Goal: Task Accomplishment & Management: Use online tool/utility

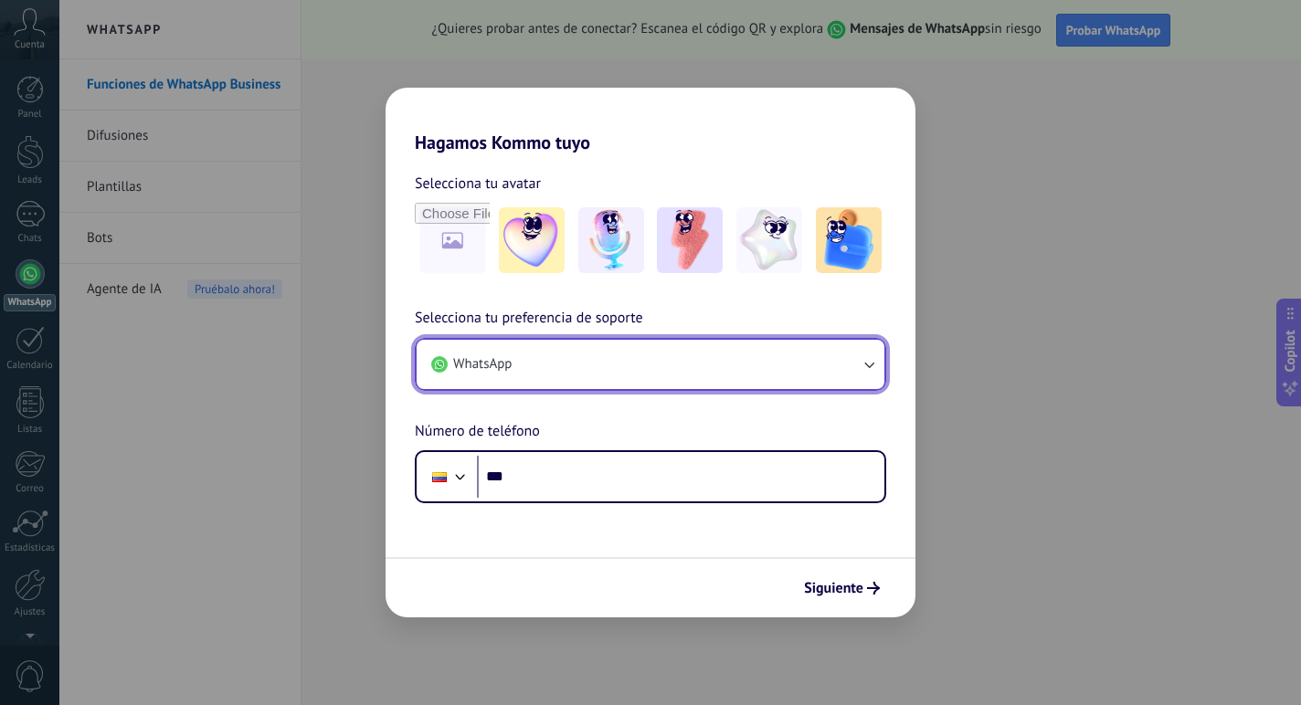
click at [678, 348] on button "WhatsApp" at bounding box center [651, 364] width 468 height 49
click at [581, 358] on button "WhatsApp" at bounding box center [651, 364] width 468 height 49
click at [580, 358] on button "WhatsApp" at bounding box center [651, 364] width 468 height 49
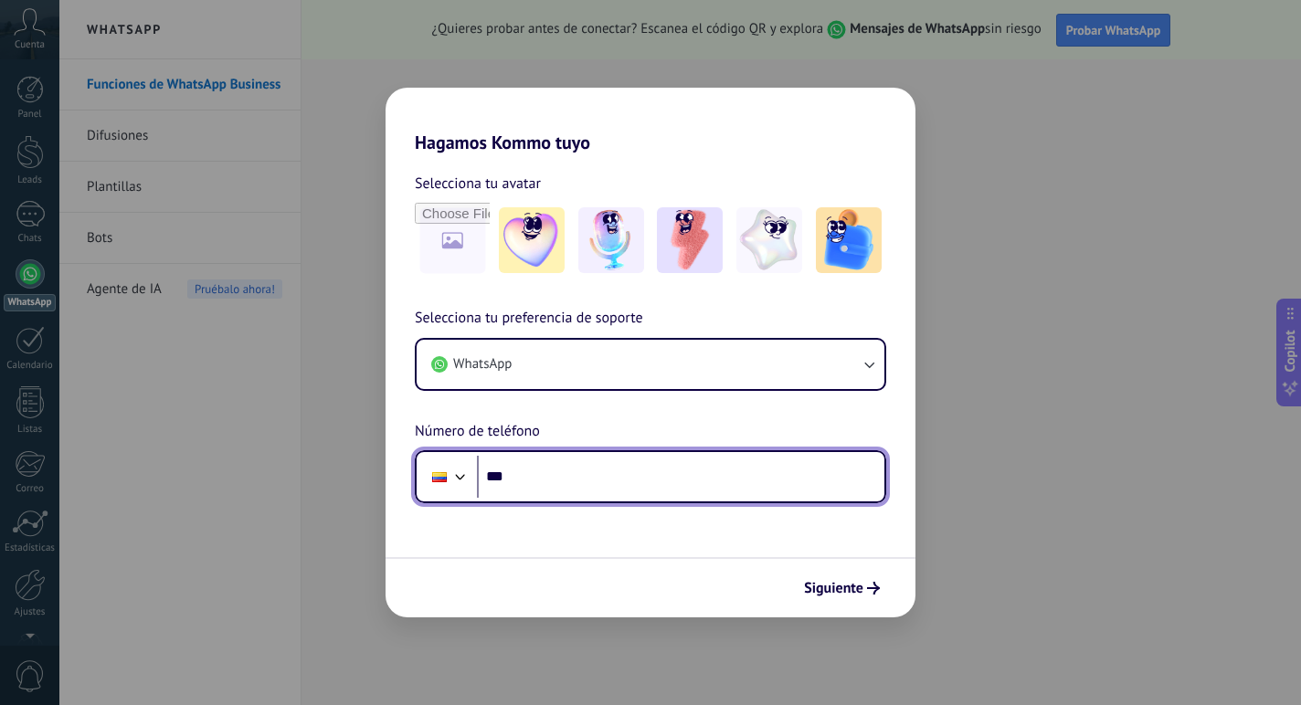
click at [632, 483] on input "***" at bounding box center [680, 477] width 407 height 42
type input "**********"
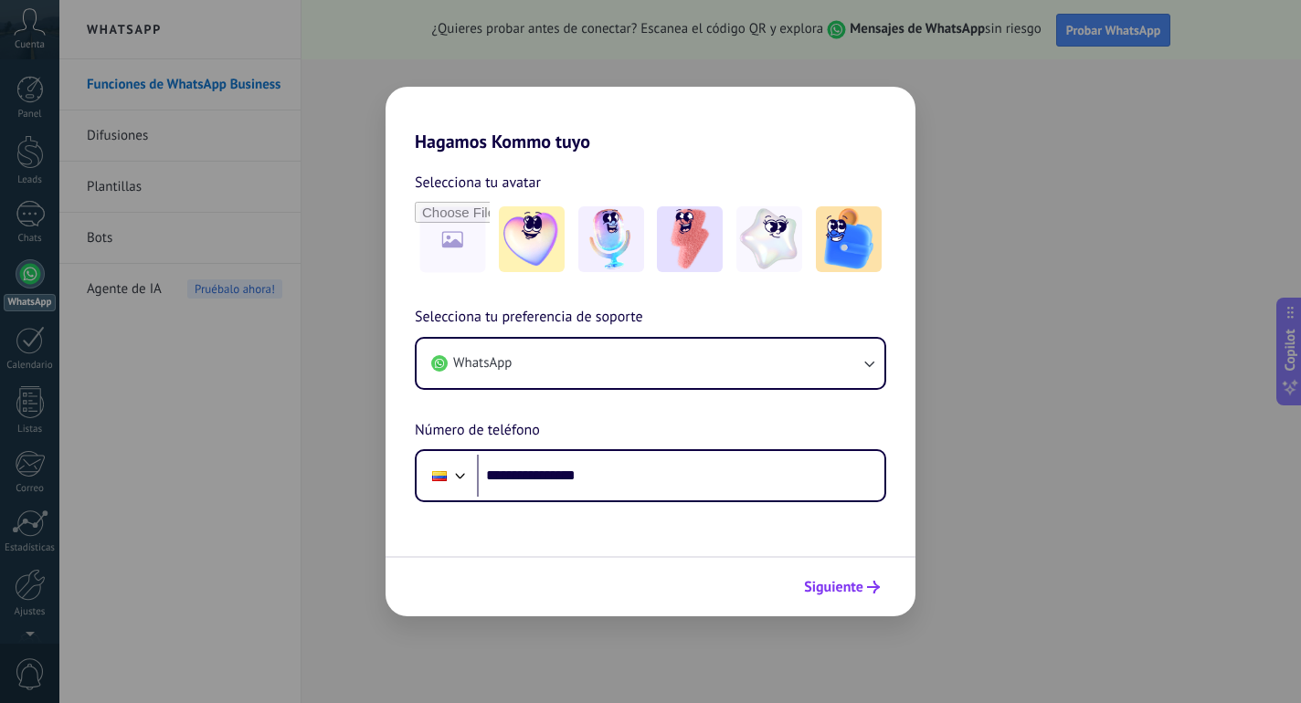
click at [863, 575] on button "Siguiente" at bounding box center [842, 587] width 92 height 31
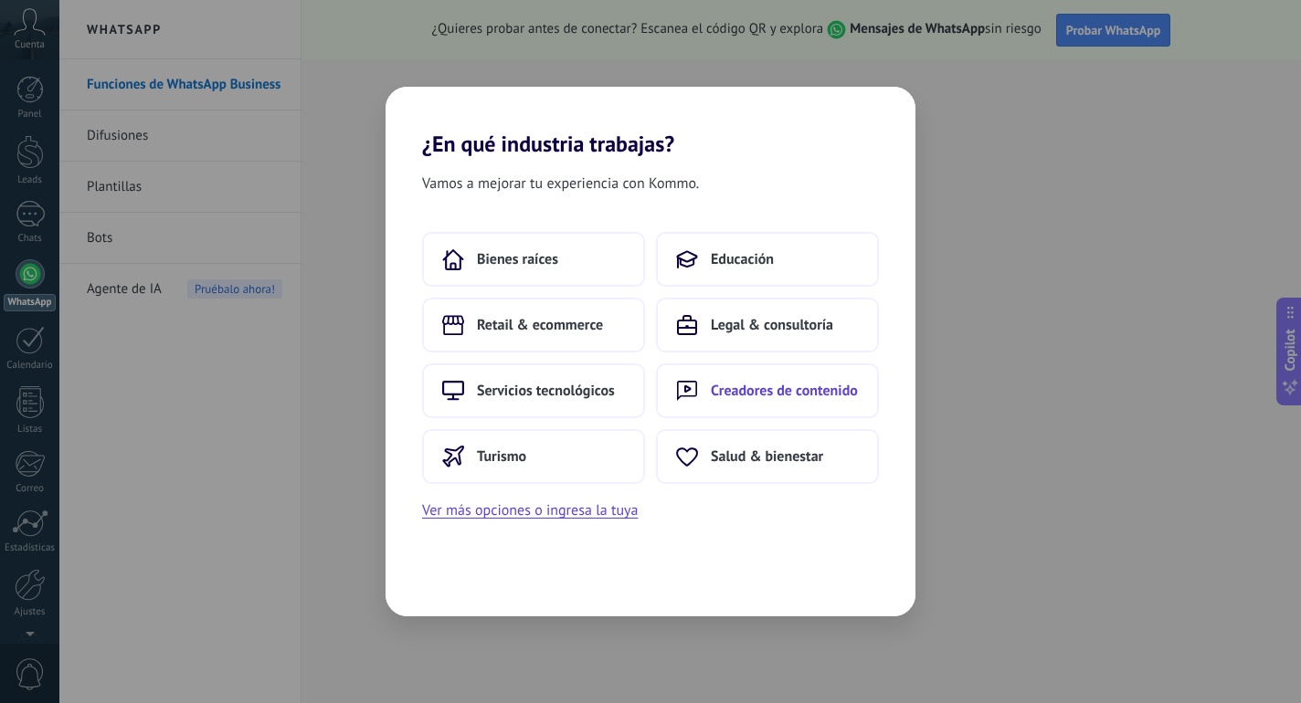
click at [714, 368] on button "Creadores de contenido" at bounding box center [767, 391] width 223 height 55
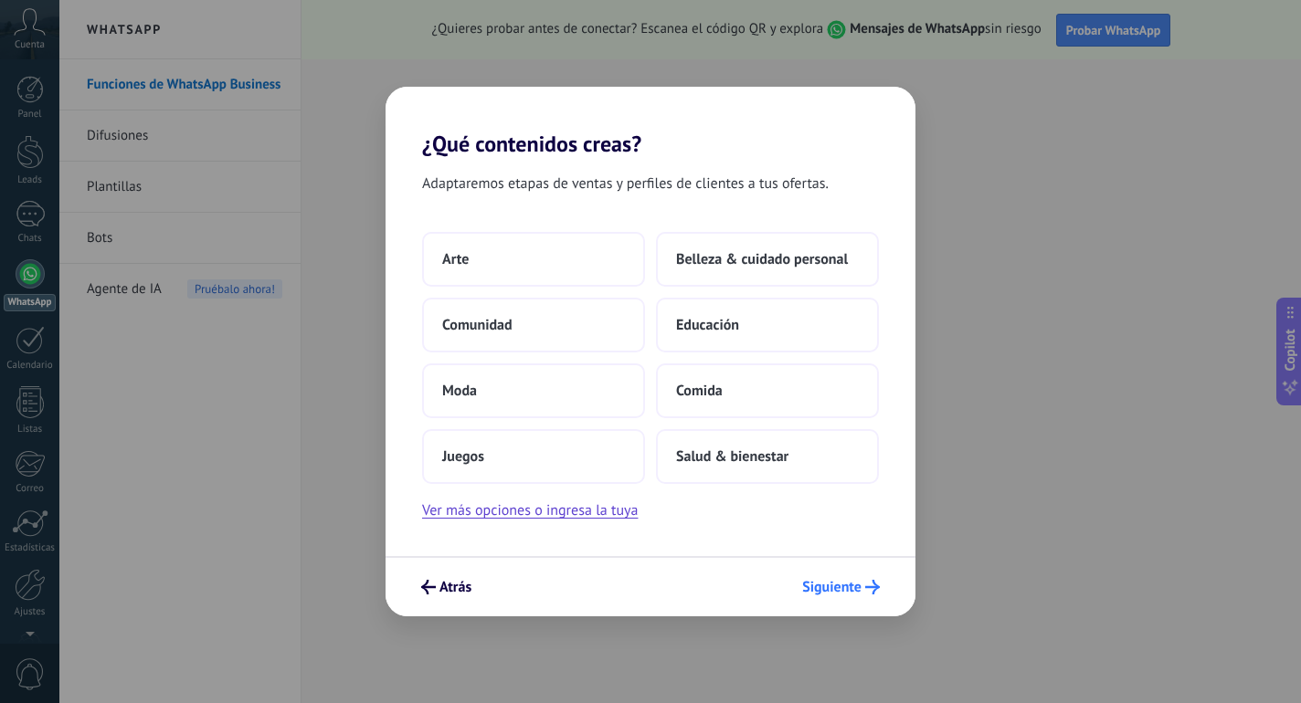
click at [871, 590] on icon "submit" at bounding box center [872, 587] width 15 height 15
click at [499, 329] on span "Comunidad" at bounding box center [477, 325] width 70 height 18
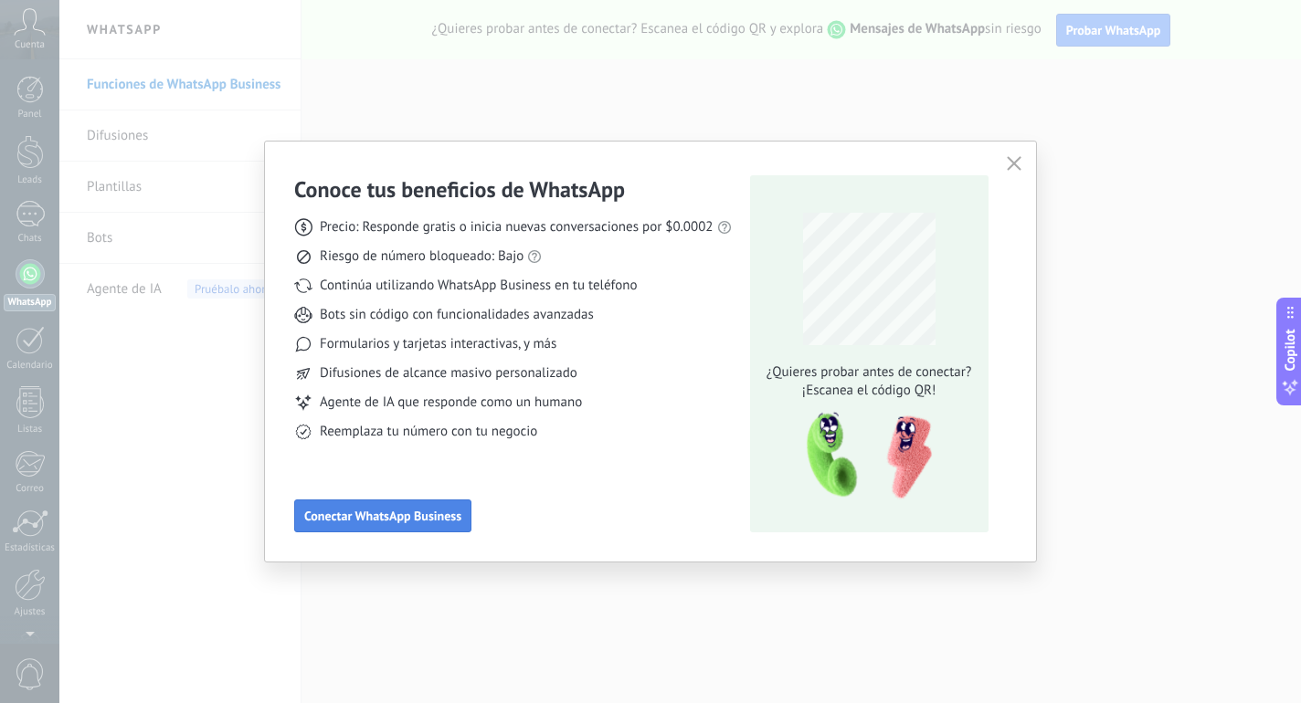
click at [436, 501] on button "Conectar WhatsApp Business" at bounding box center [382, 516] width 177 height 33
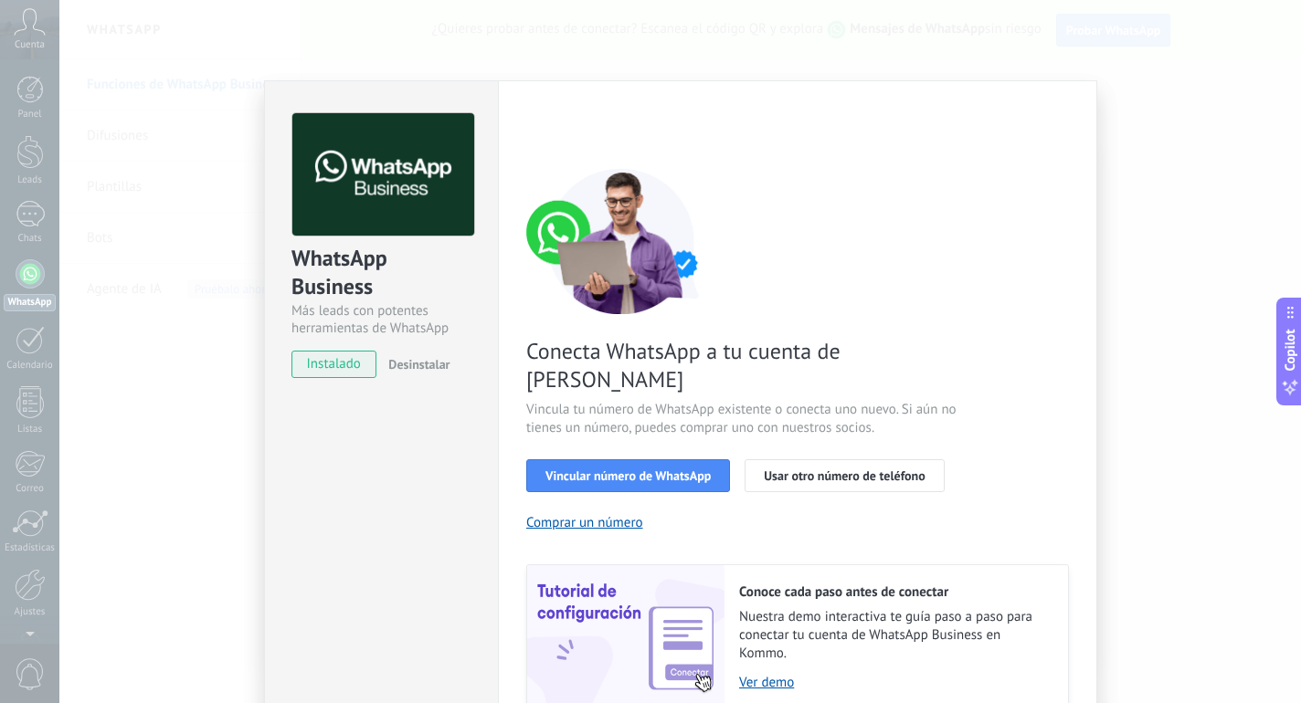
click at [365, 365] on span "instalado" at bounding box center [333, 364] width 83 height 27
click at [610, 470] on span "Vincular número de WhatsApp" at bounding box center [627, 476] width 165 height 13
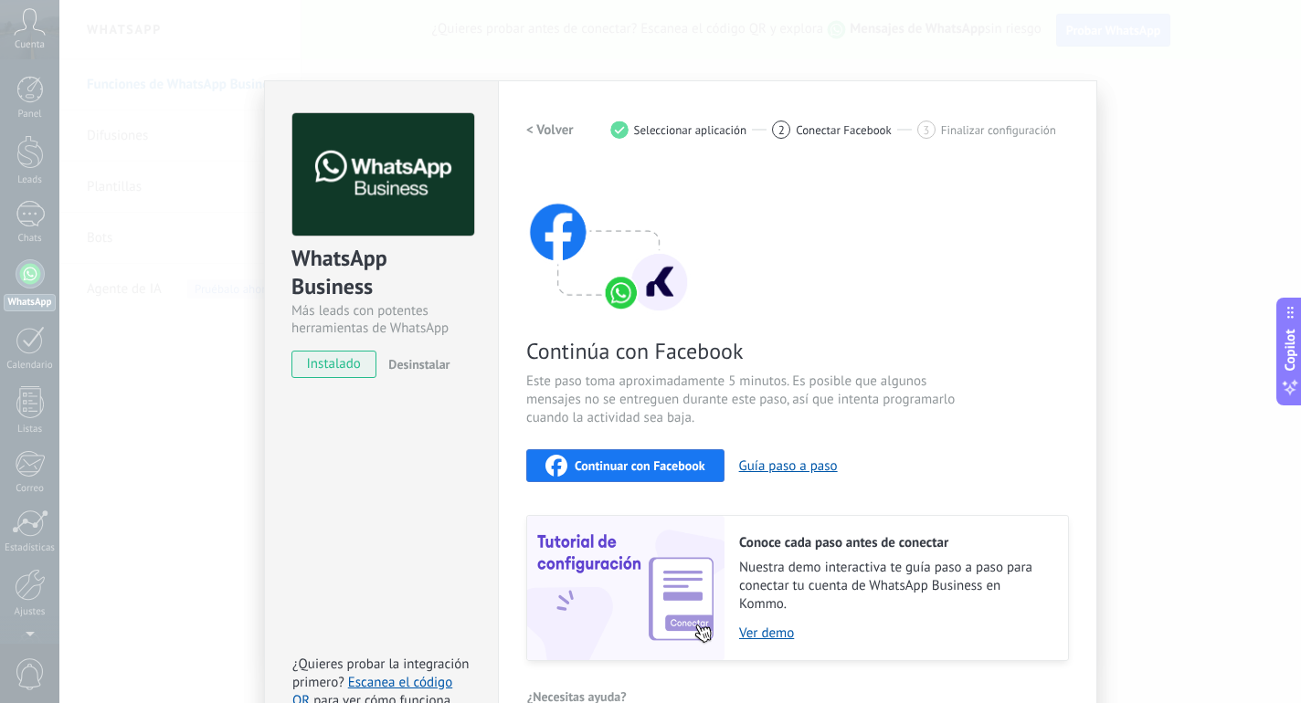
click at [345, 371] on span "instalado" at bounding box center [333, 364] width 83 height 27
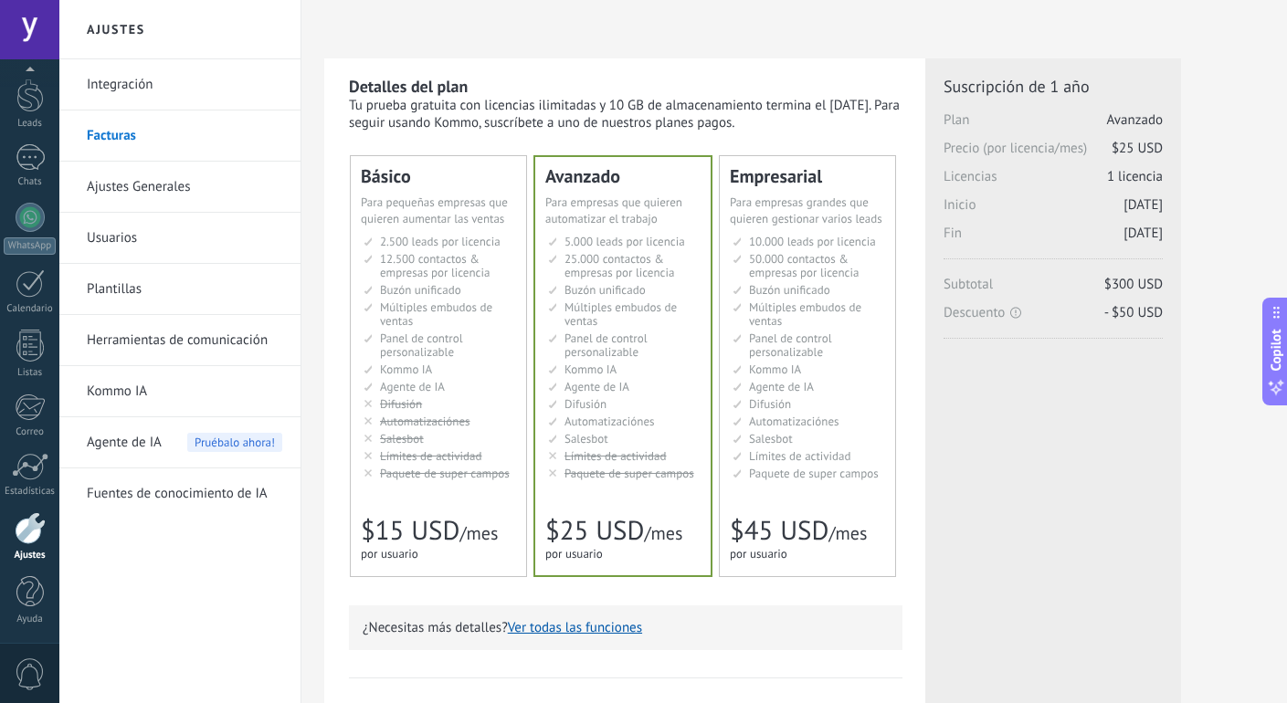
scroll to position [57, 0]
click at [33, 129] on div "Leads" at bounding box center [30, 124] width 53 height 12
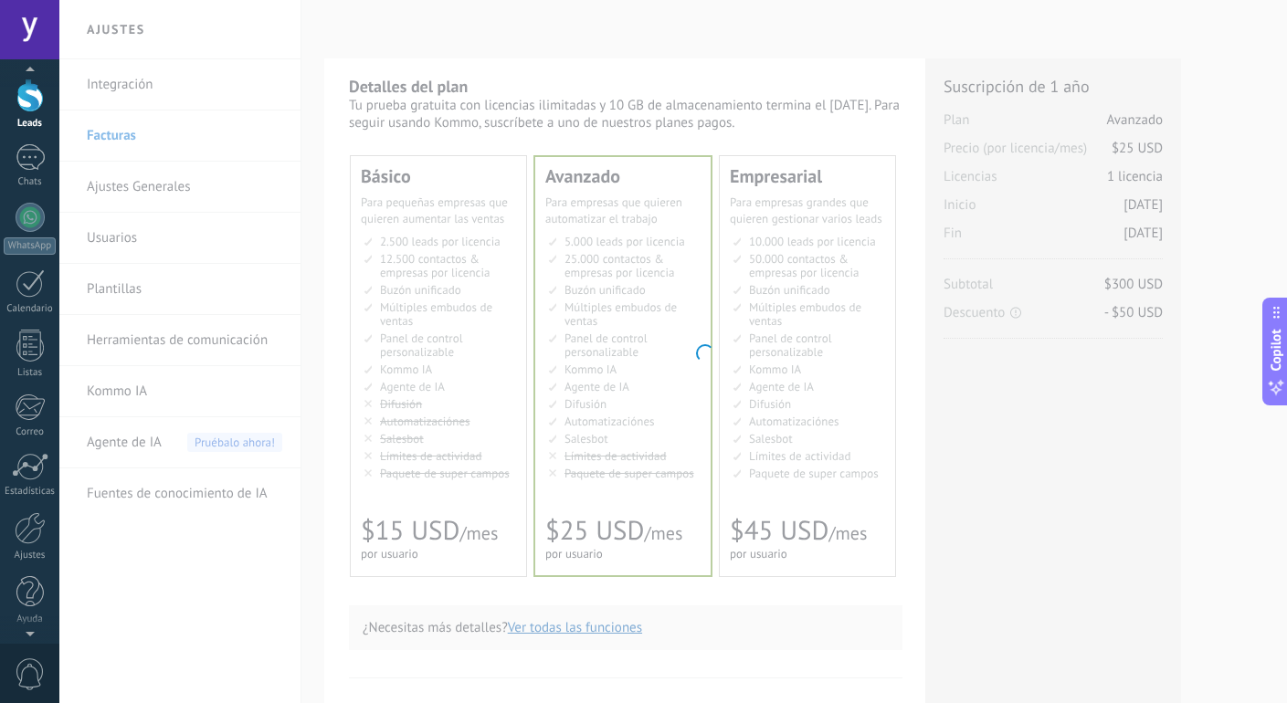
scroll to position [51, 0]
click at [42, 41] on div at bounding box center [29, 29] width 59 height 59
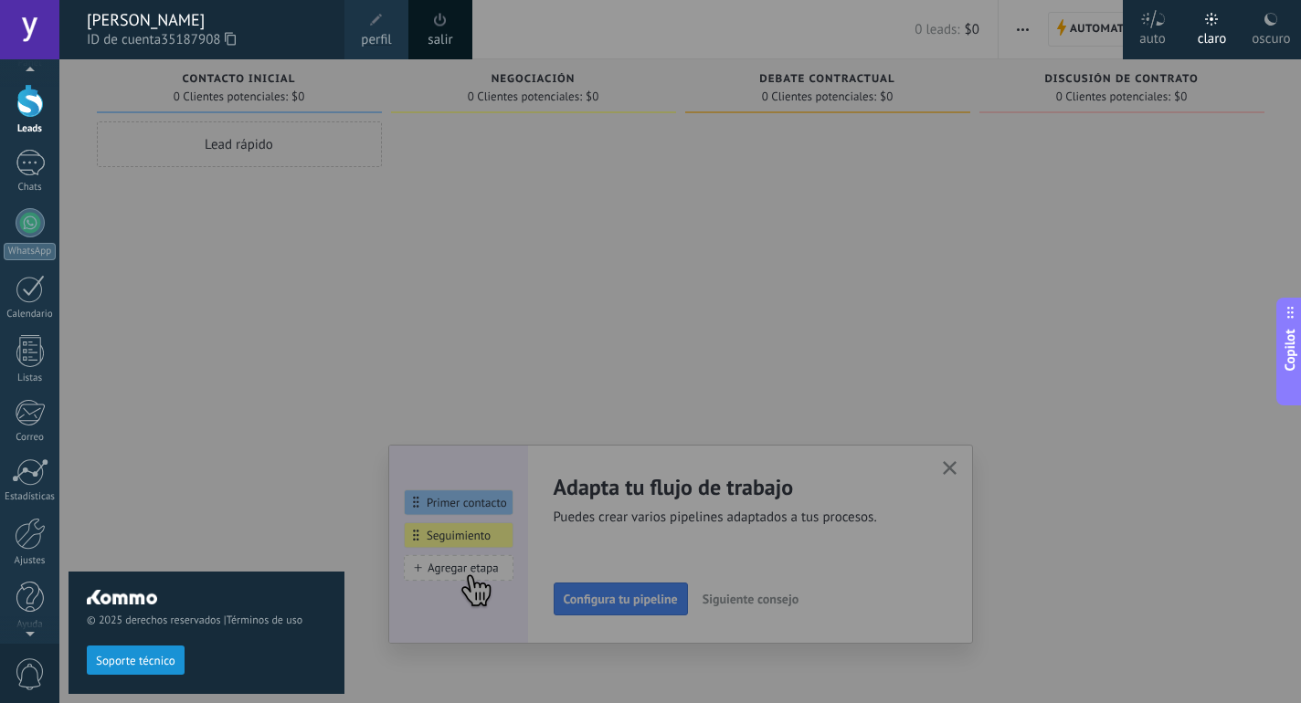
click at [785, 153] on div at bounding box center [709, 351] width 1301 height 703
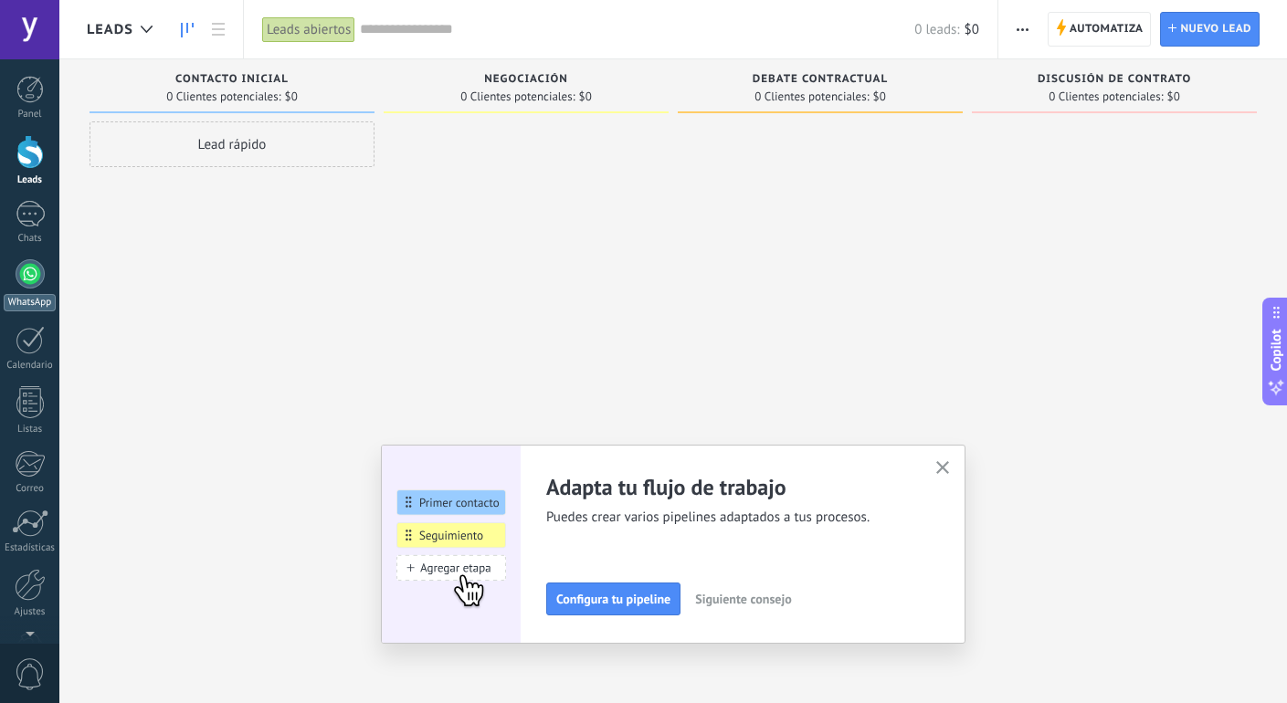
click at [12, 282] on link "WhatsApp" at bounding box center [29, 285] width 59 height 52
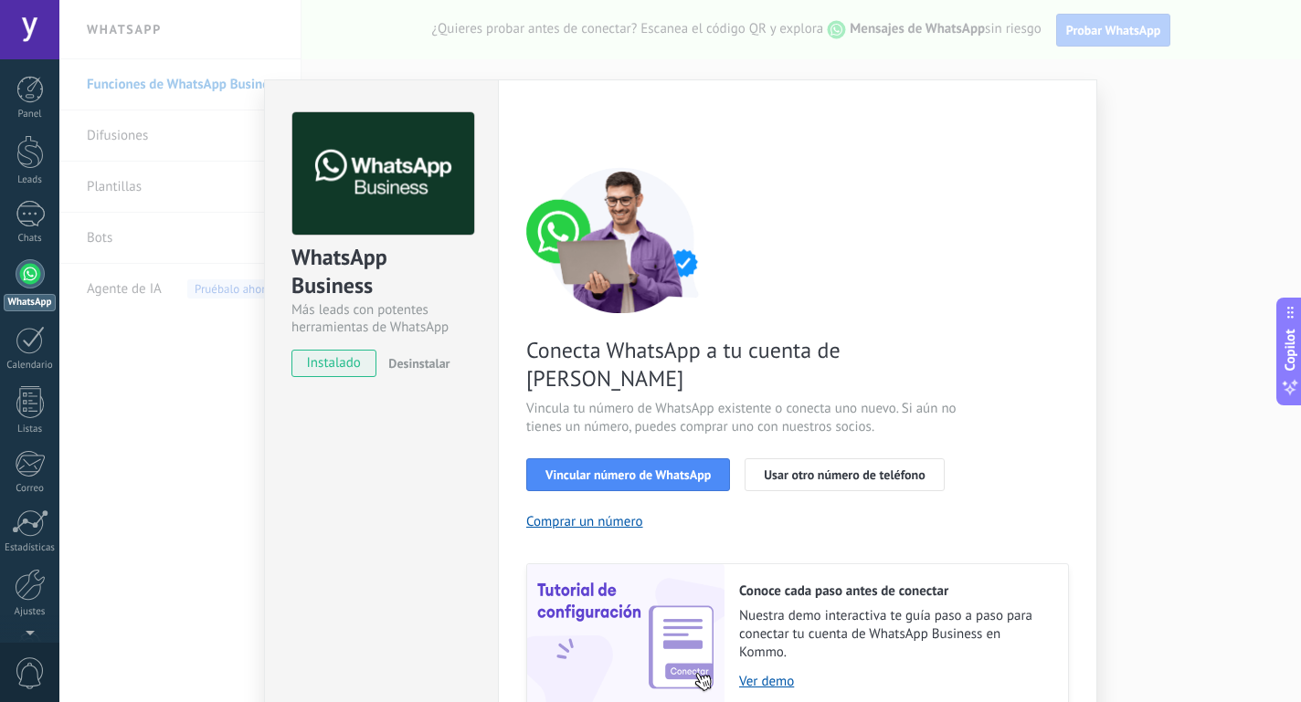
click at [31, 275] on div at bounding box center [30, 273] width 29 height 29
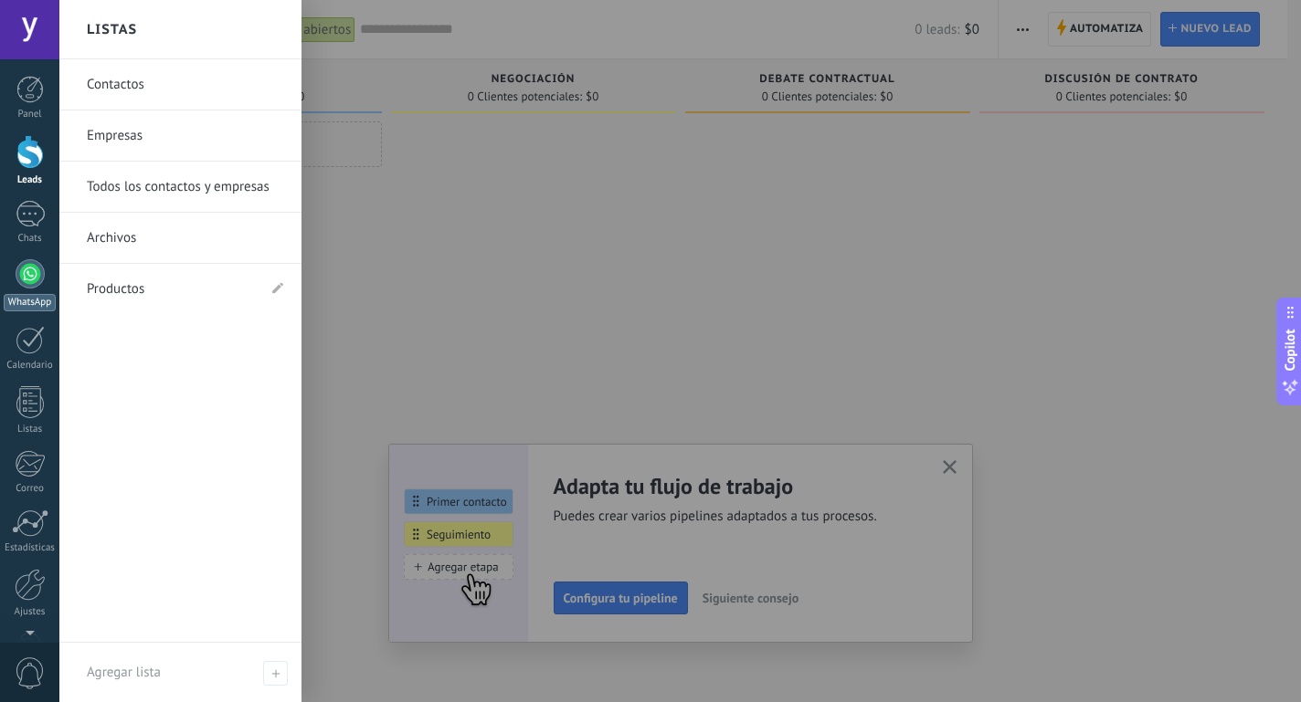
click at [25, 285] on div at bounding box center [30, 273] width 29 height 29
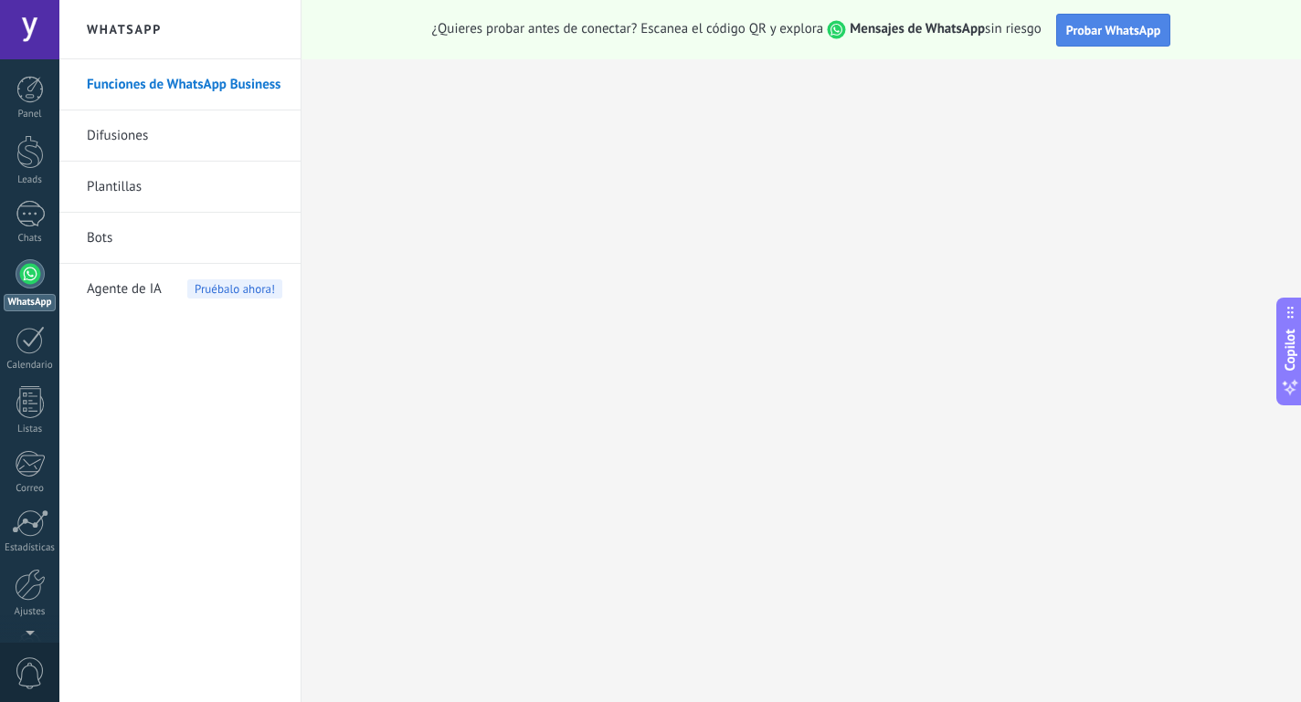
click at [1119, 27] on span "Probar WhatsApp" at bounding box center [1113, 30] width 95 height 16
